Goal: Information Seeking & Learning: Learn about a topic

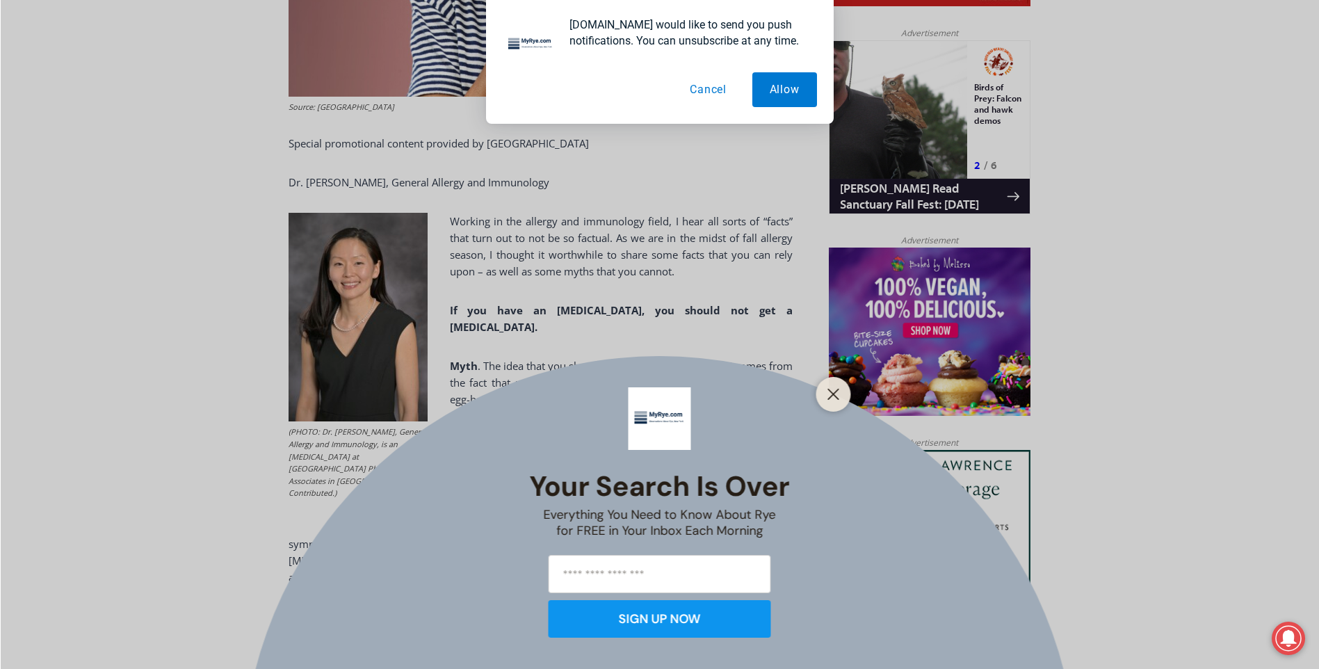
scroll to position [946, 0]
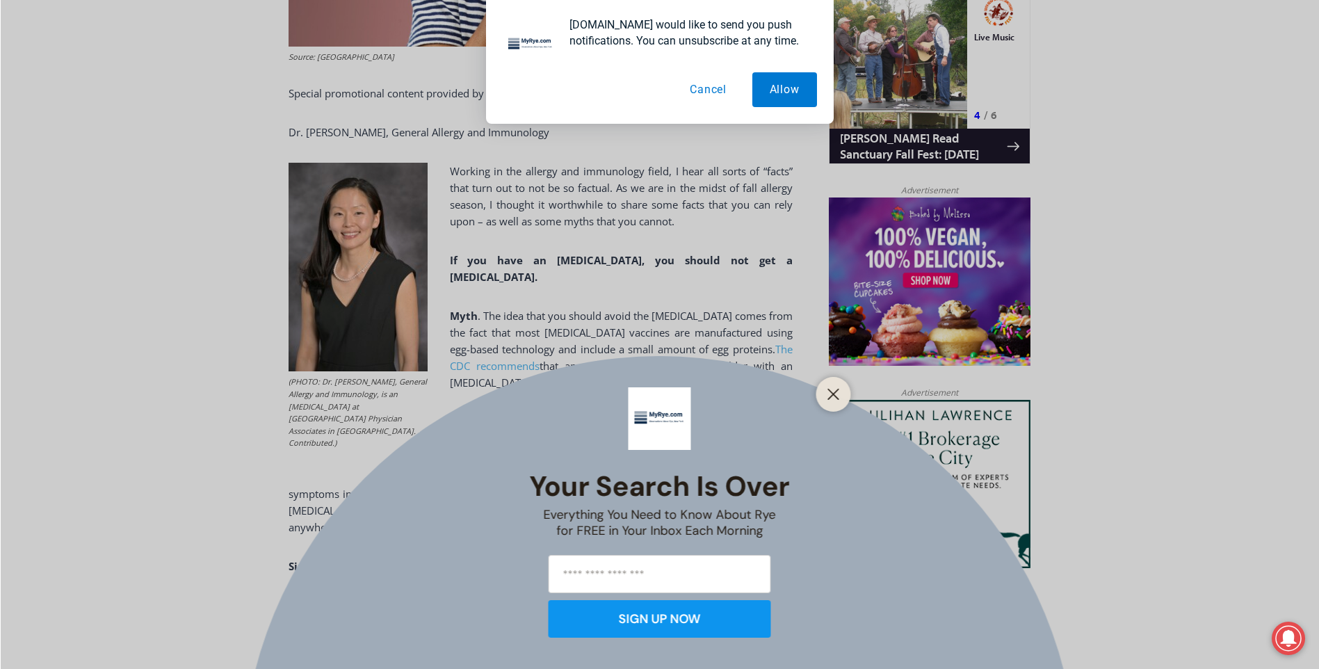
click at [699, 92] on button "Cancel" at bounding box center [708, 89] width 72 height 35
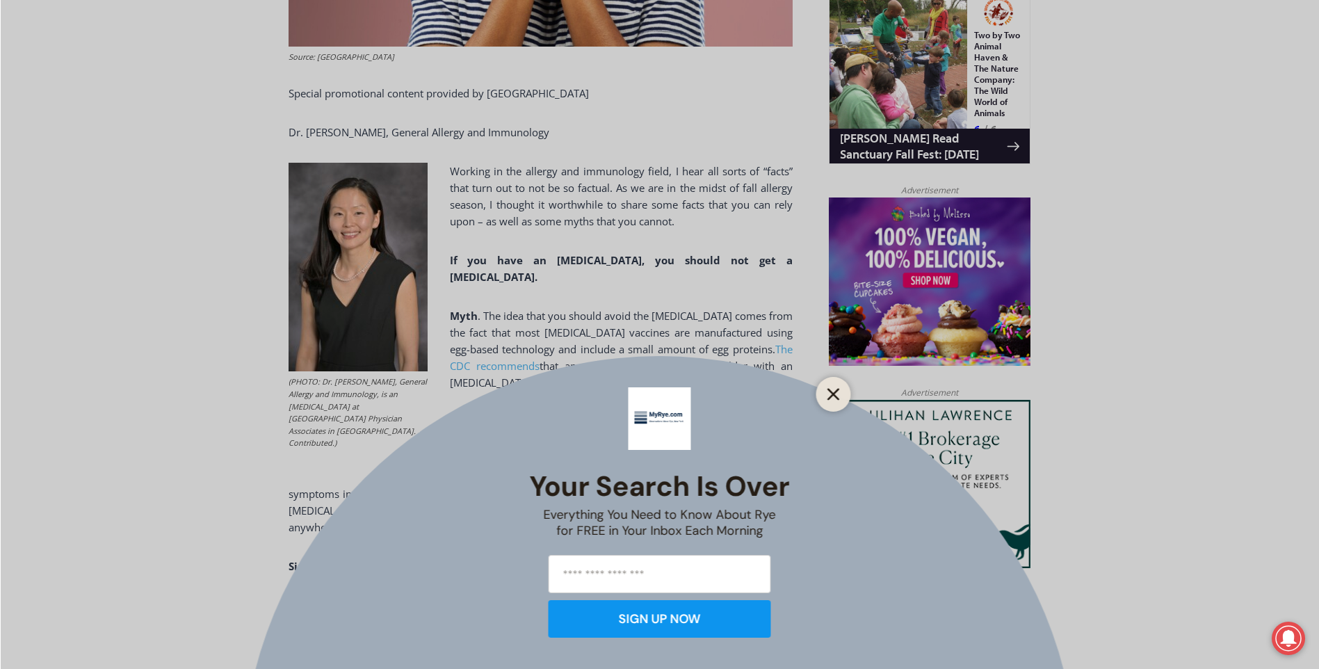
click at [833, 397] on icon "Close" at bounding box center [833, 394] width 13 height 13
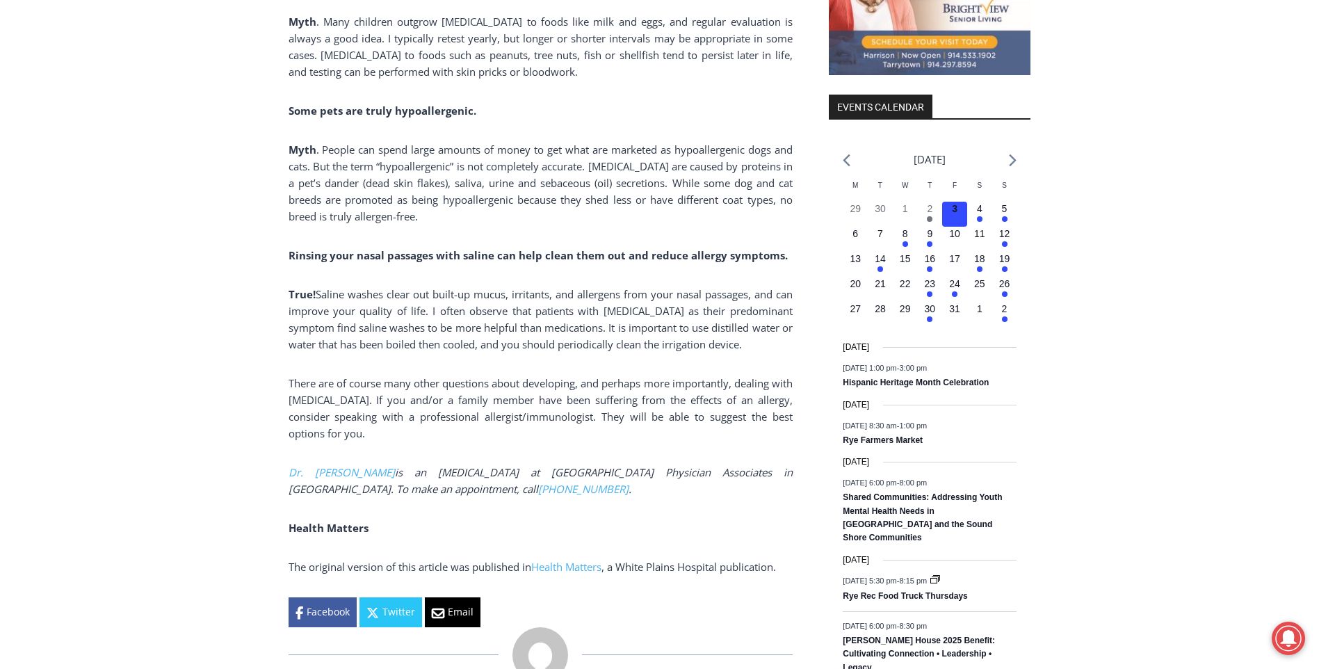
scroll to position [1641, 0]
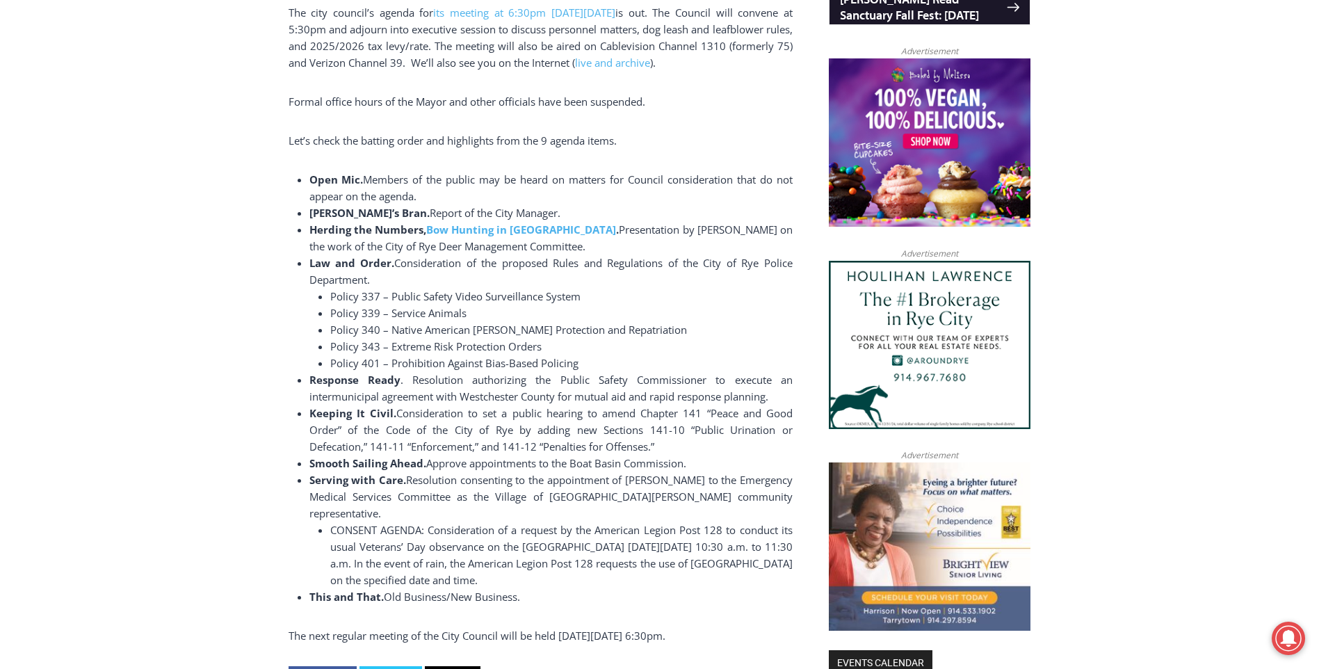
scroll to position [1155, 0]
